Goal: Transaction & Acquisition: Download file/media

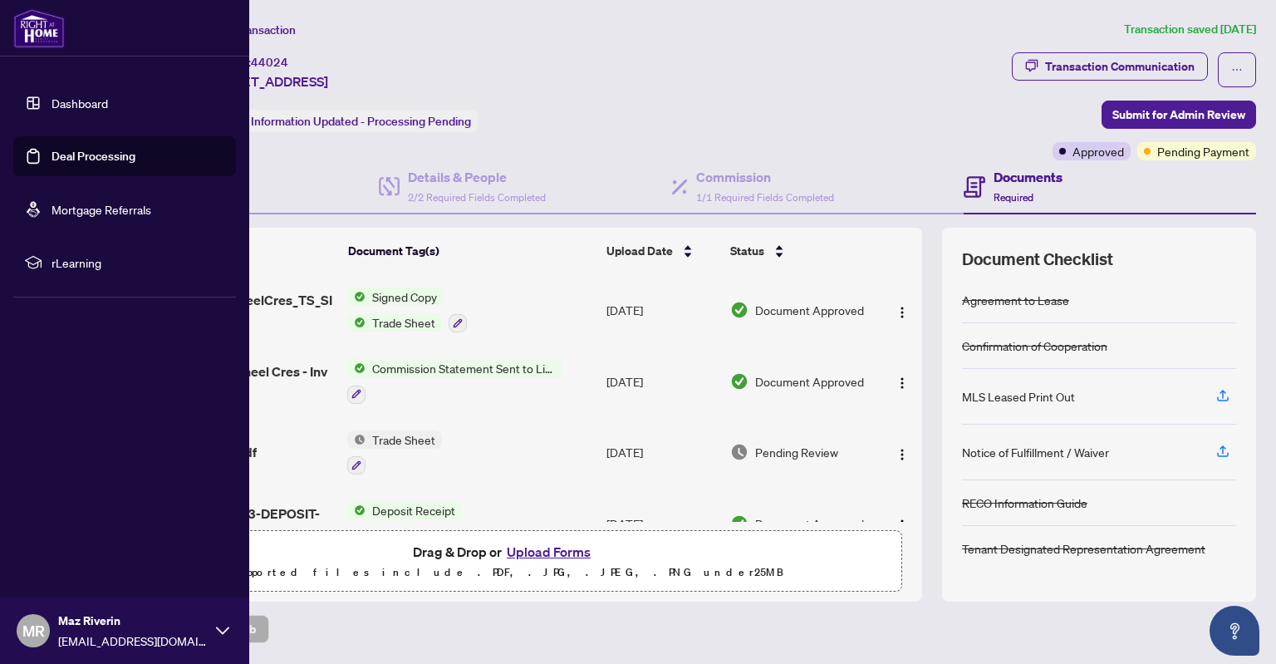
scroll to position [54, 0]
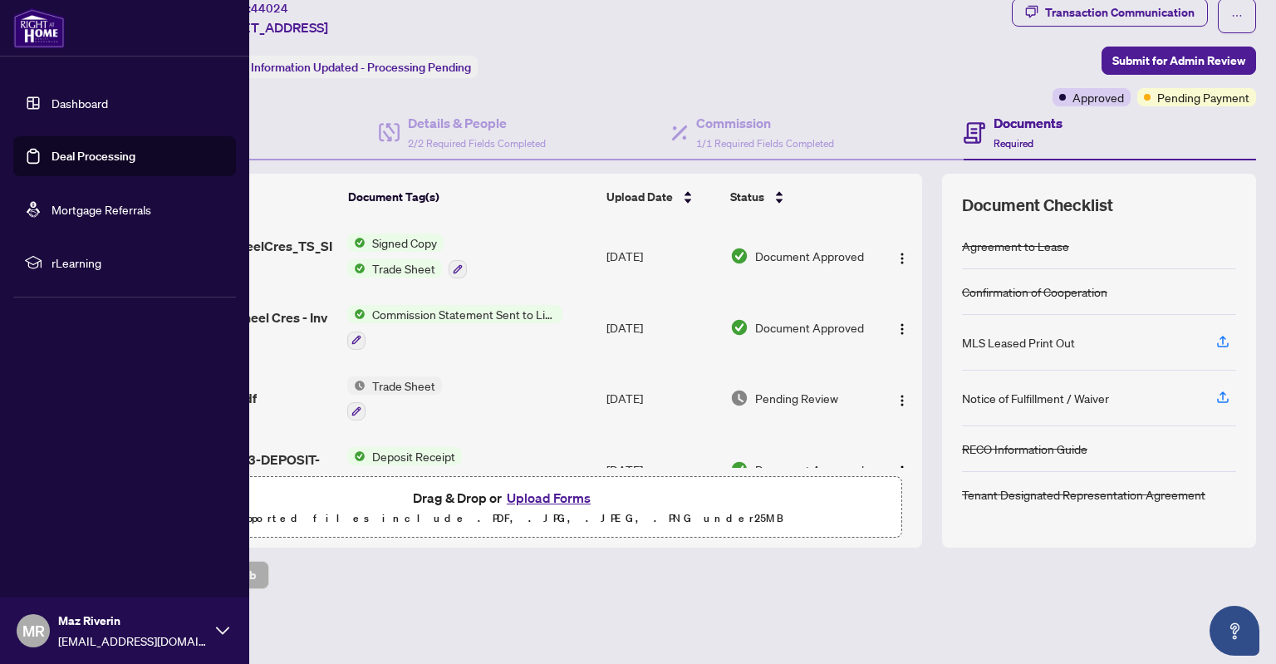
click at [67, 163] on link "Deal Processing" at bounding box center [94, 156] width 84 height 15
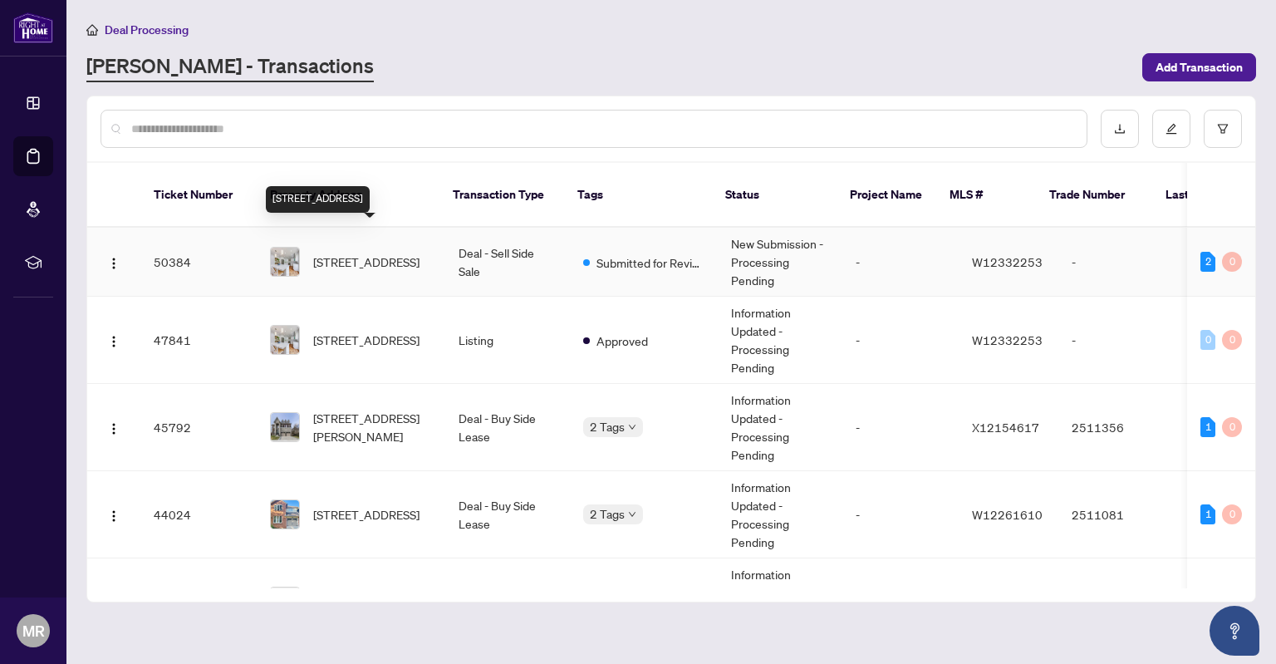
click at [401, 253] on span "2356 Strawfield Crt, Oakville, Ontario L6H 6C1, Canada" at bounding box center [366, 262] width 106 height 18
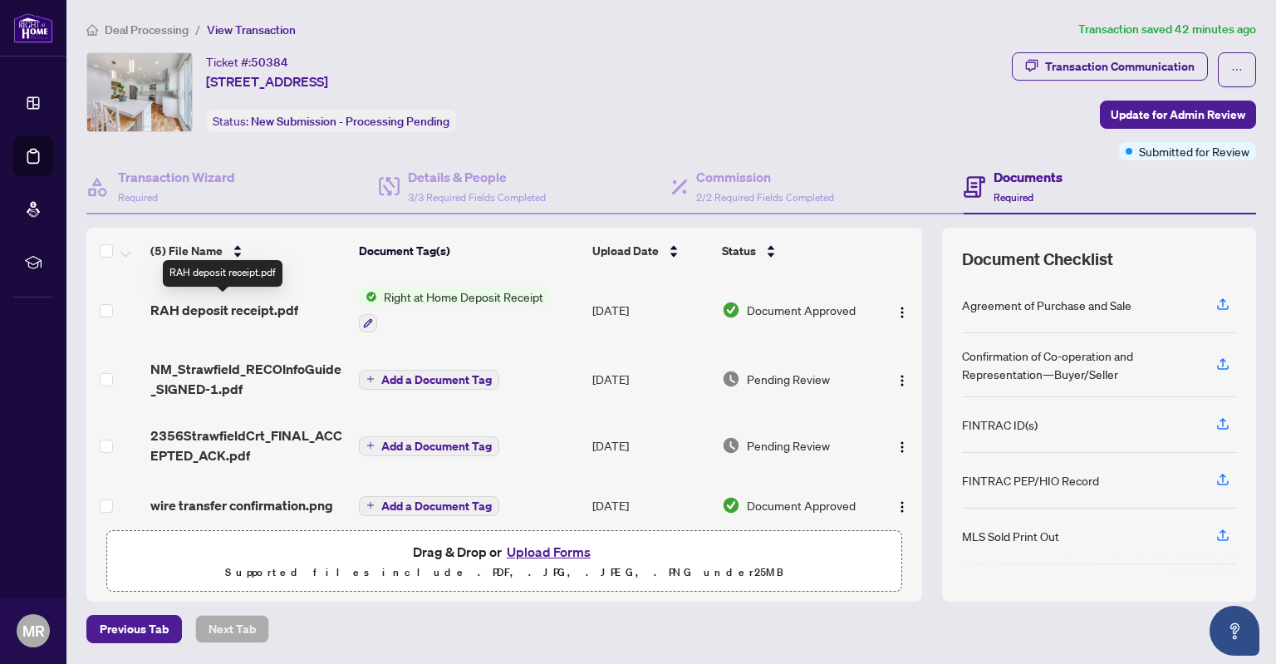
click at [250, 312] on span "RAH deposit receipt.pdf" at bounding box center [224, 310] width 148 height 20
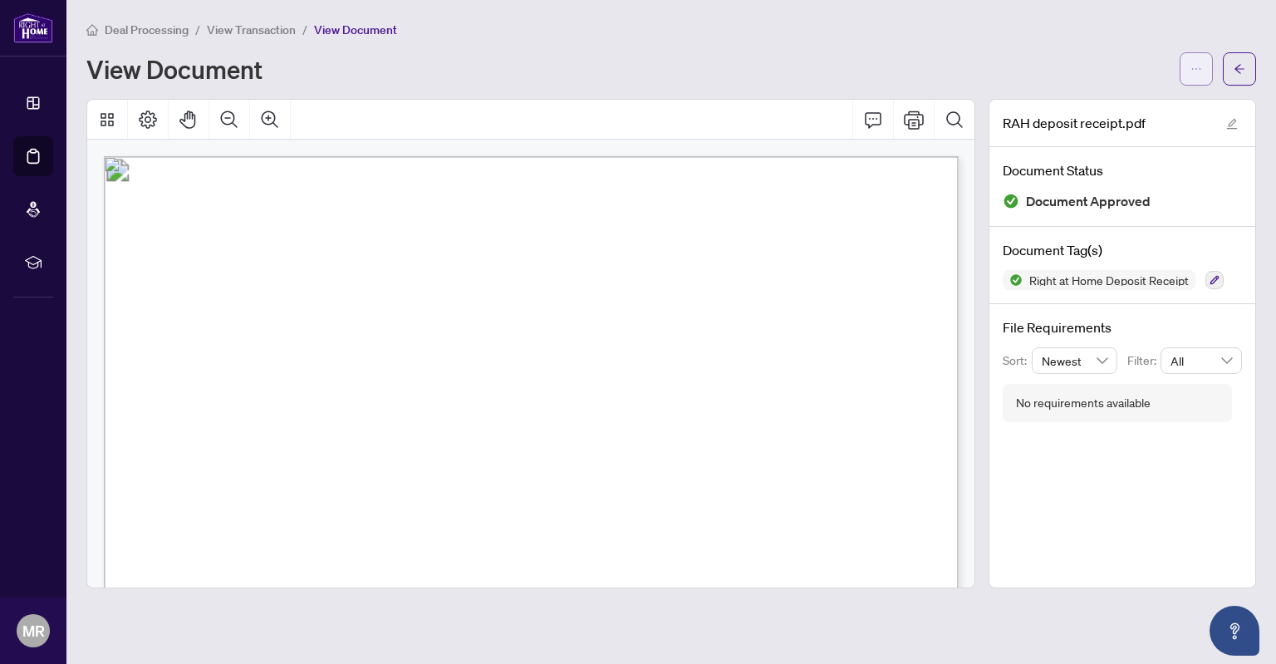
click at [1200, 77] on span "button" at bounding box center [1197, 69] width 12 height 27
click at [1122, 99] on span "Download" at bounding box center [1137, 105] width 126 height 18
